Goal: Information Seeking & Learning: Learn about a topic

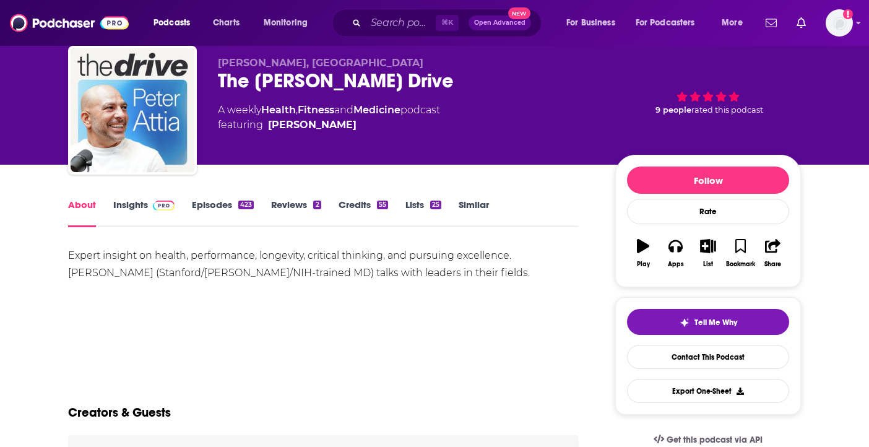
scroll to position [45, 0]
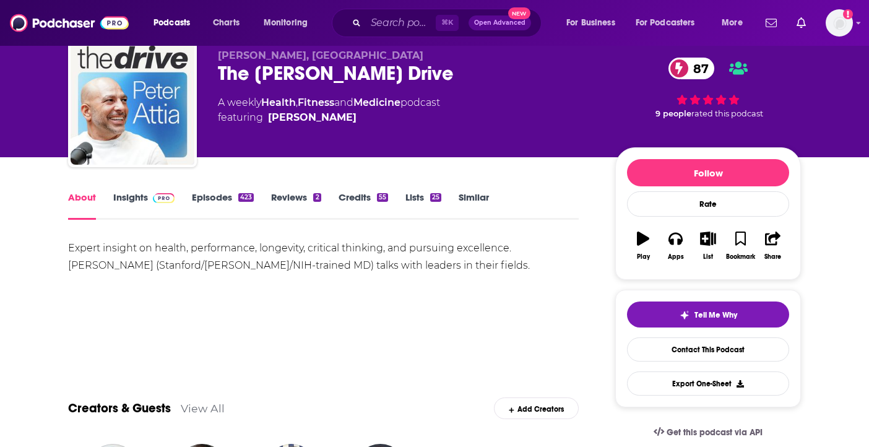
click at [143, 191] on div "About Insights Episodes 423 Reviews 2 Credits 55 Lists 25 Similar" at bounding box center [323, 204] width 511 height 30
click at [142, 201] on link "Insights" at bounding box center [143, 205] width 61 height 28
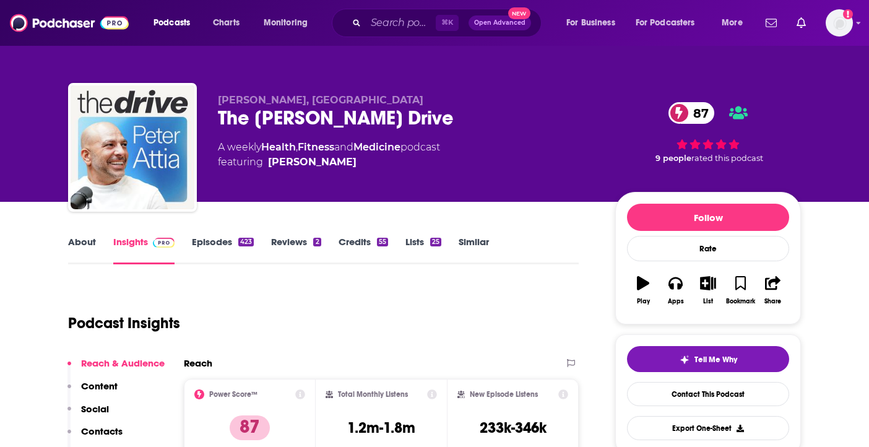
scroll to position [138, 0]
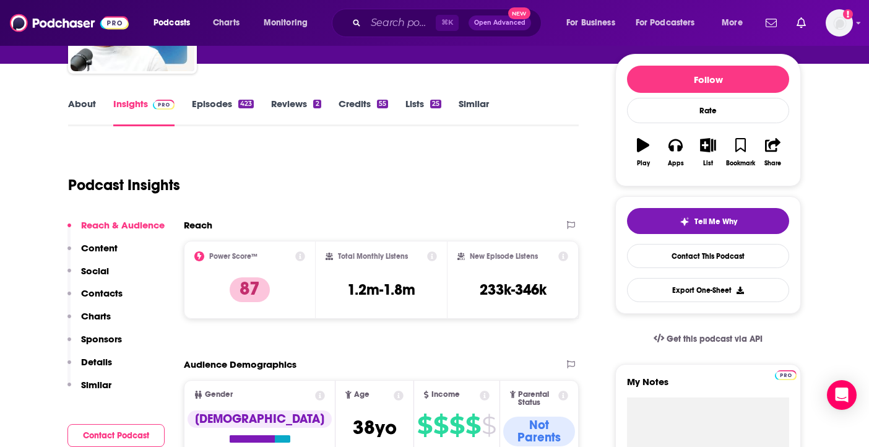
click at [201, 256] on icon at bounding box center [199, 256] width 10 height 10
click at [301, 261] on div "Power Score™ 87" at bounding box center [249, 279] width 111 height 57
click at [301, 257] on icon at bounding box center [300, 256] width 10 height 10
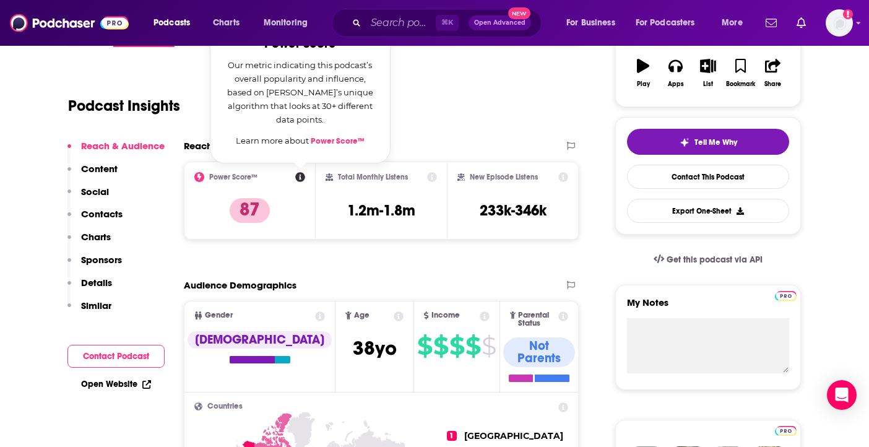
scroll to position [218, 0]
click at [366, 282] on div "Audience Demographics" at bounding box center [369, 285] width 370 height 12
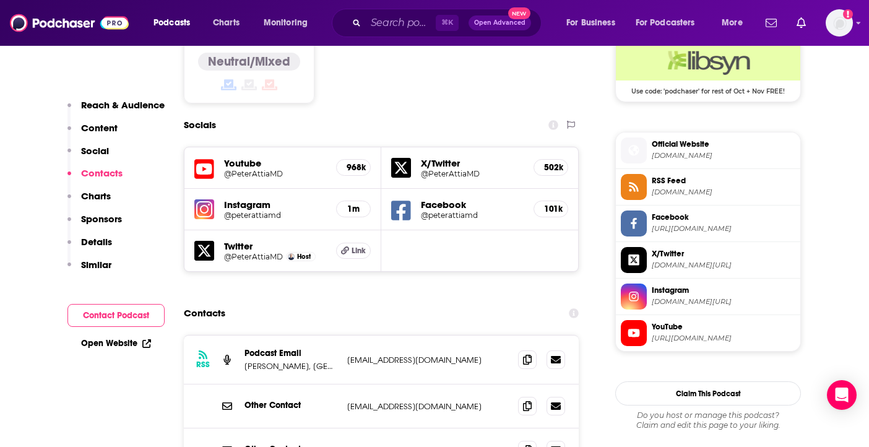
scroll to position [1016, 0]
